Goal: Information Seeking & Learning: Understand process/instructions

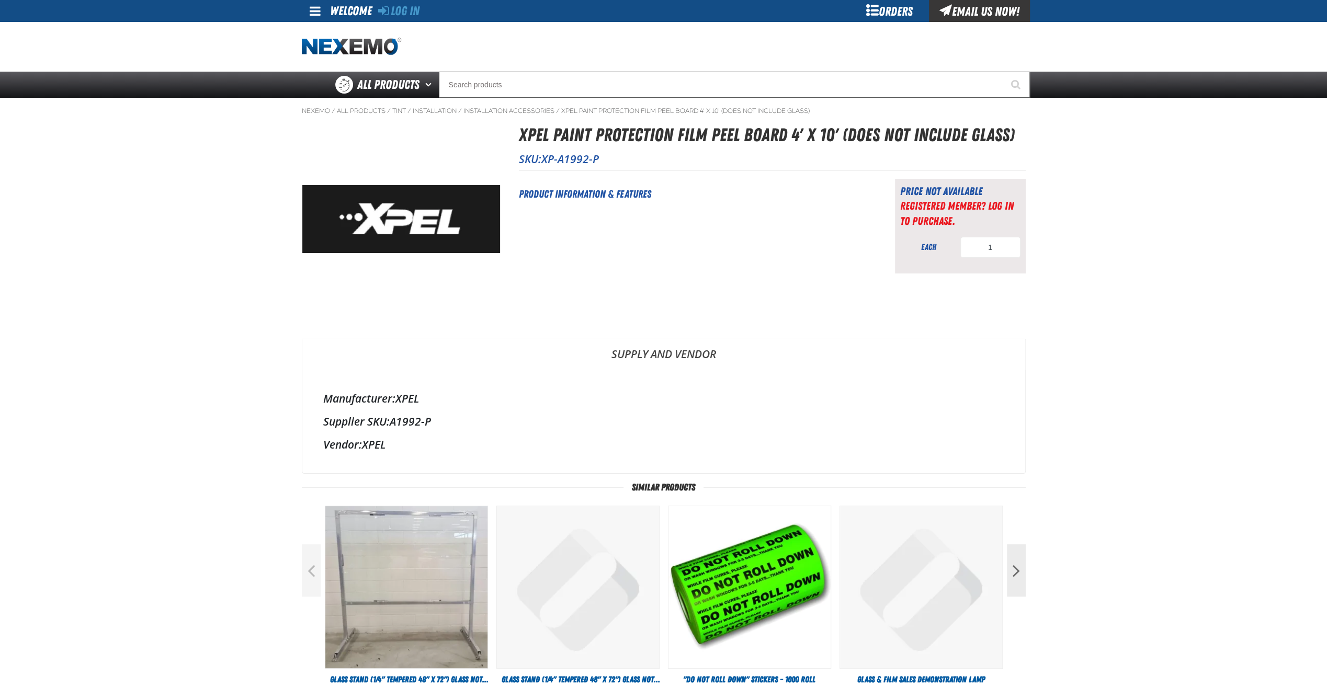
click at [893, 7] on div "Orders" at bounding box center [889, 11] width 78 height 22
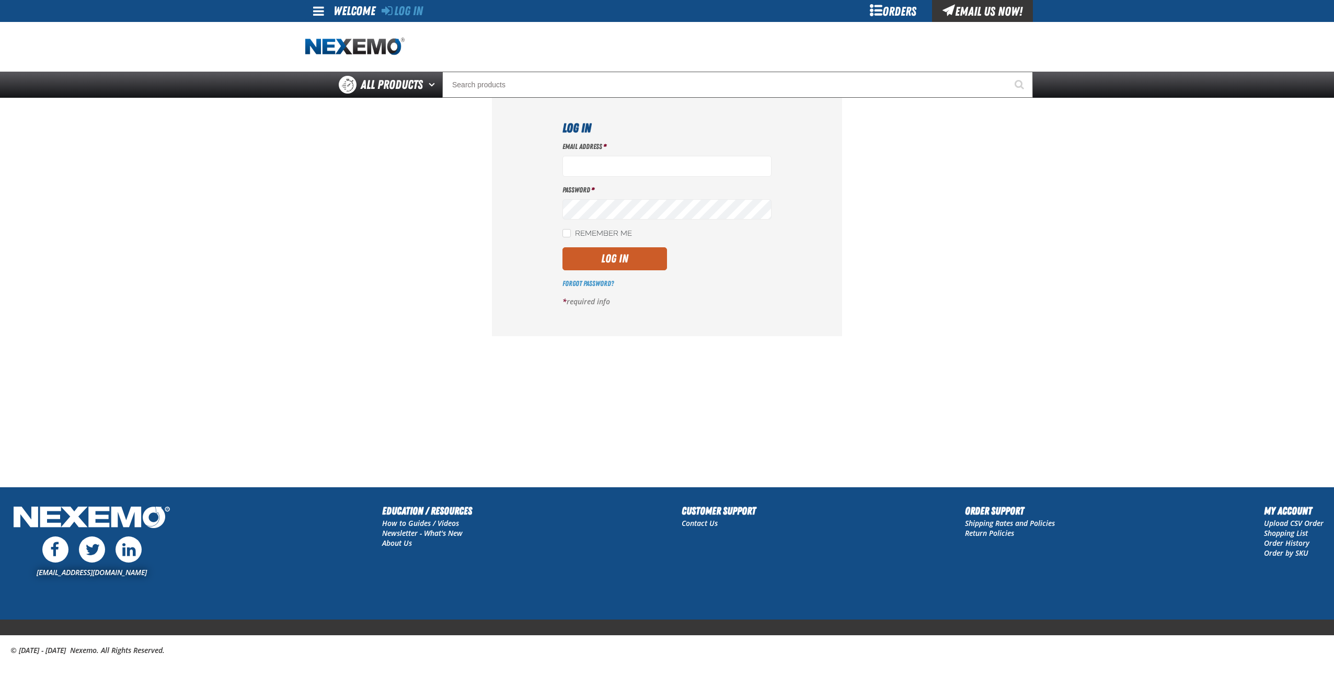
click at [890, 9] on div "Orders" at bounding box center [893, 11] width 78 height 22
click at [711, 523] on link "Contact Us" at bounding box center [700, 523] width 36 height 10
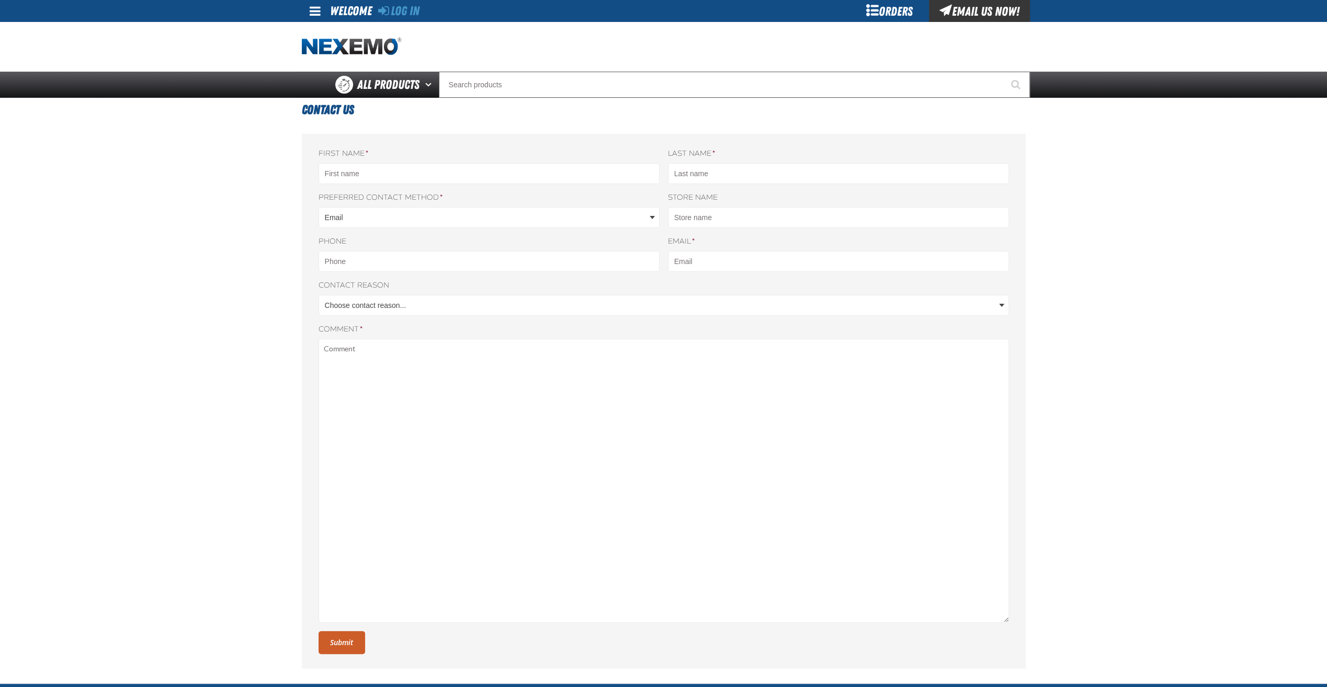
click at [310, 12] on span at bounding box center [315, 11] width 11 height 13
click at [314, 14] on span at bounding box center [315, 11] width 11 height 13
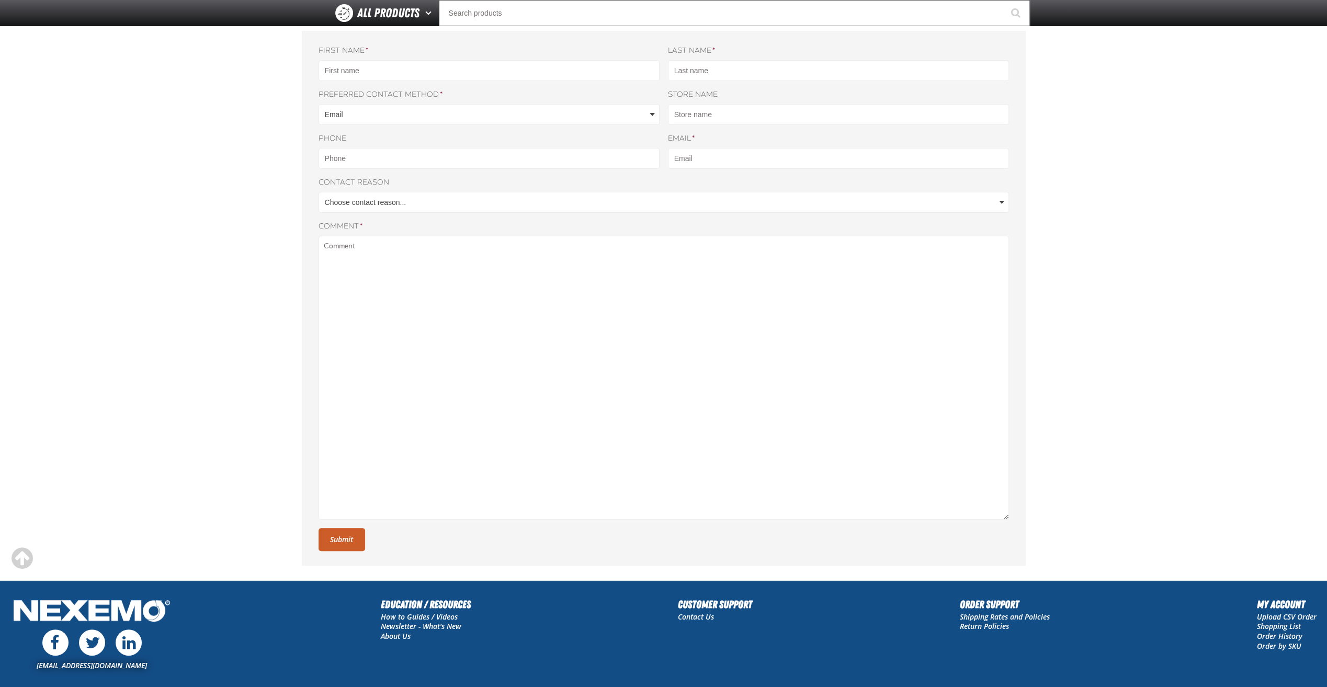
scroll to position [166, 0]
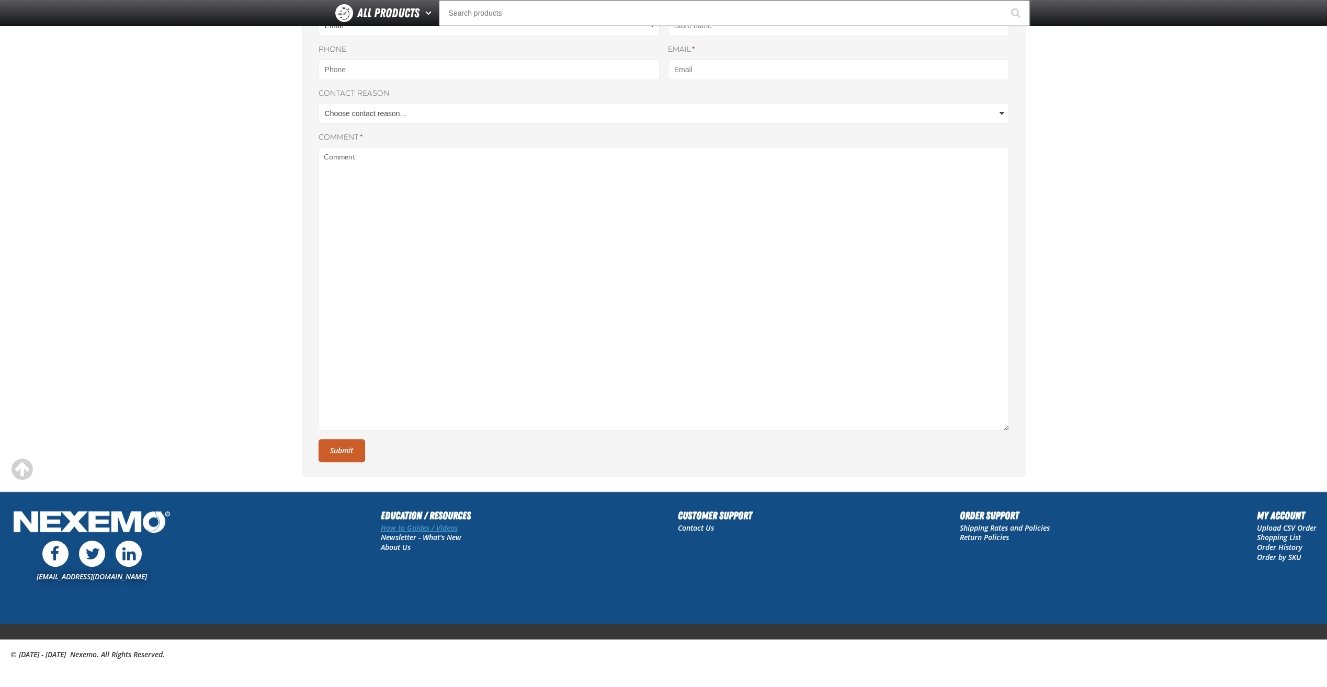
click at [426, 524] on link "How to Guides / Videos" at bounding box center [419, 528] width 77 height 10
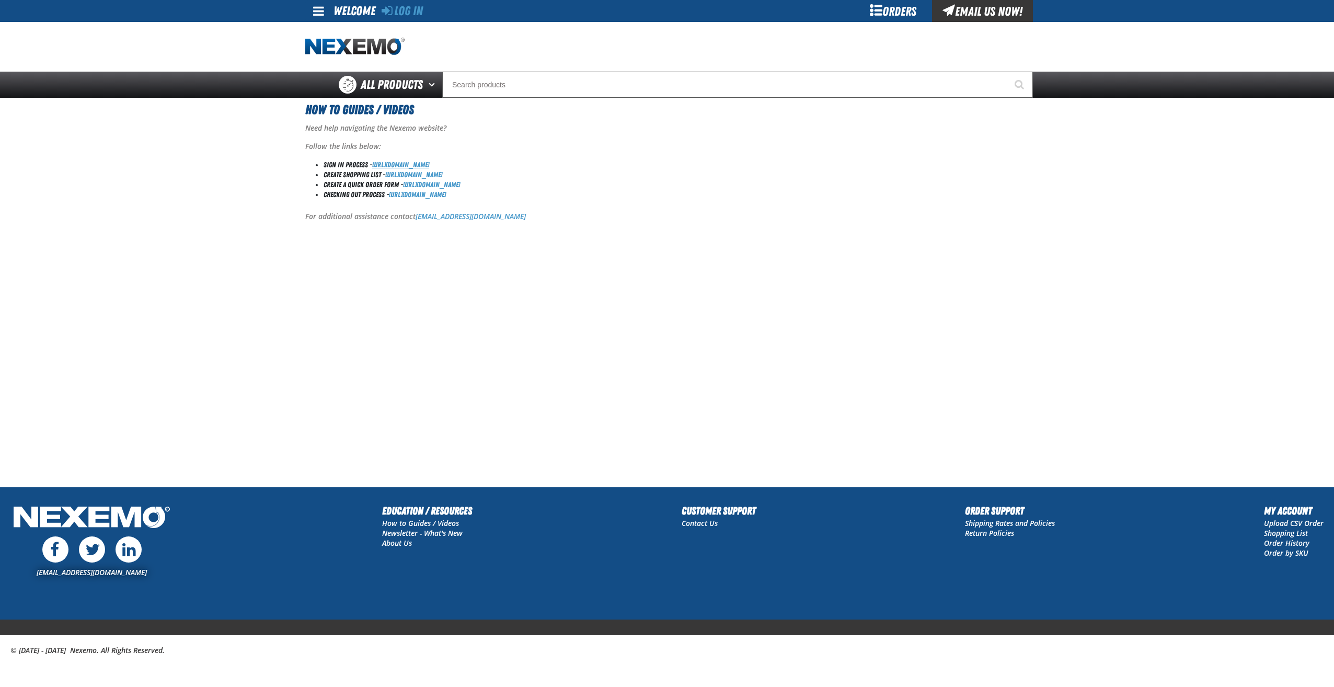
click at [429, 165] on link "[URL][DOMAIN_NAME]" at bounding box center [400, 165] width 57 height 8
